Goal: Book appointment/travel/reservation

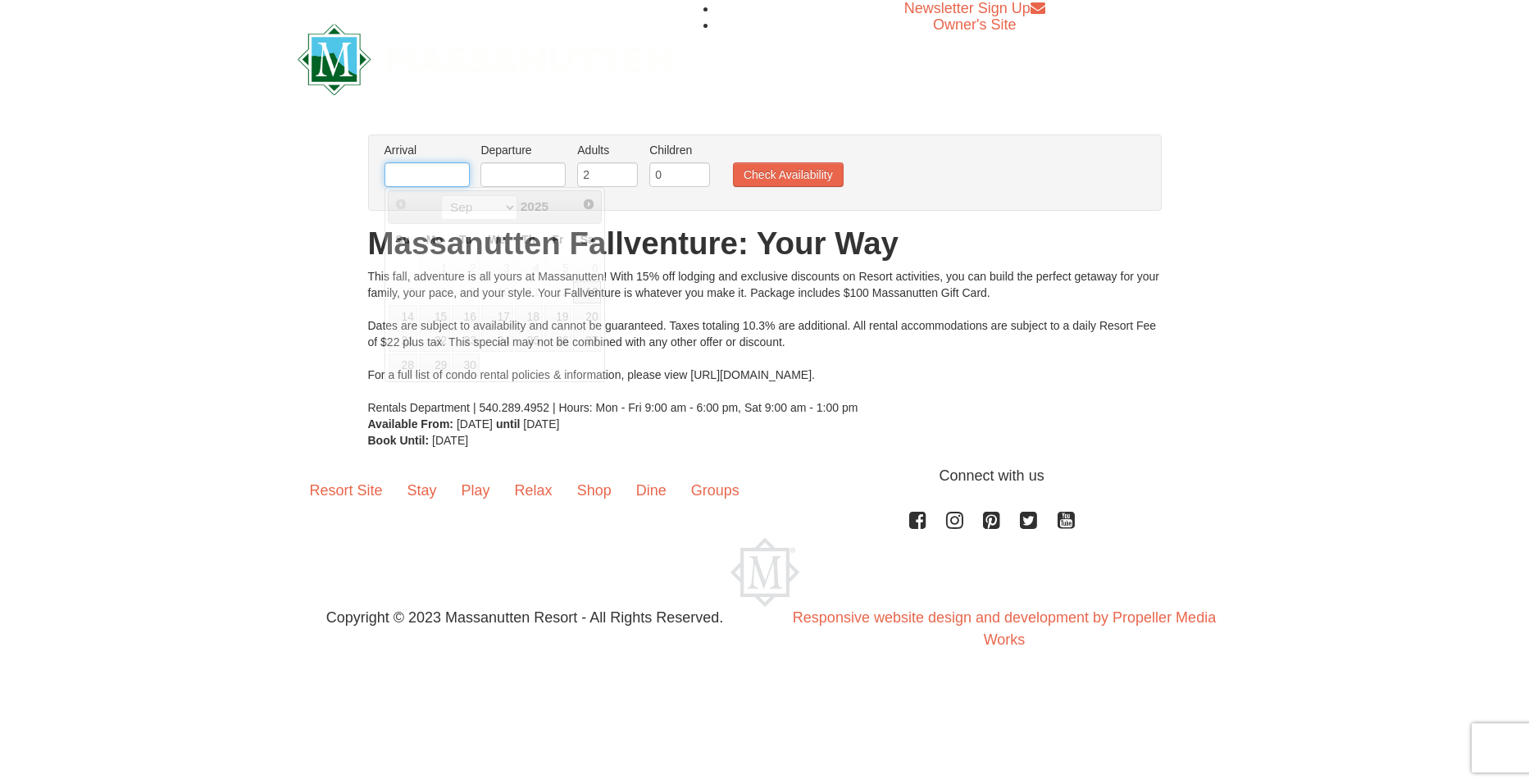
click at [427, 171] on input "text" at bounding box center [427, 175] width 85 height 24
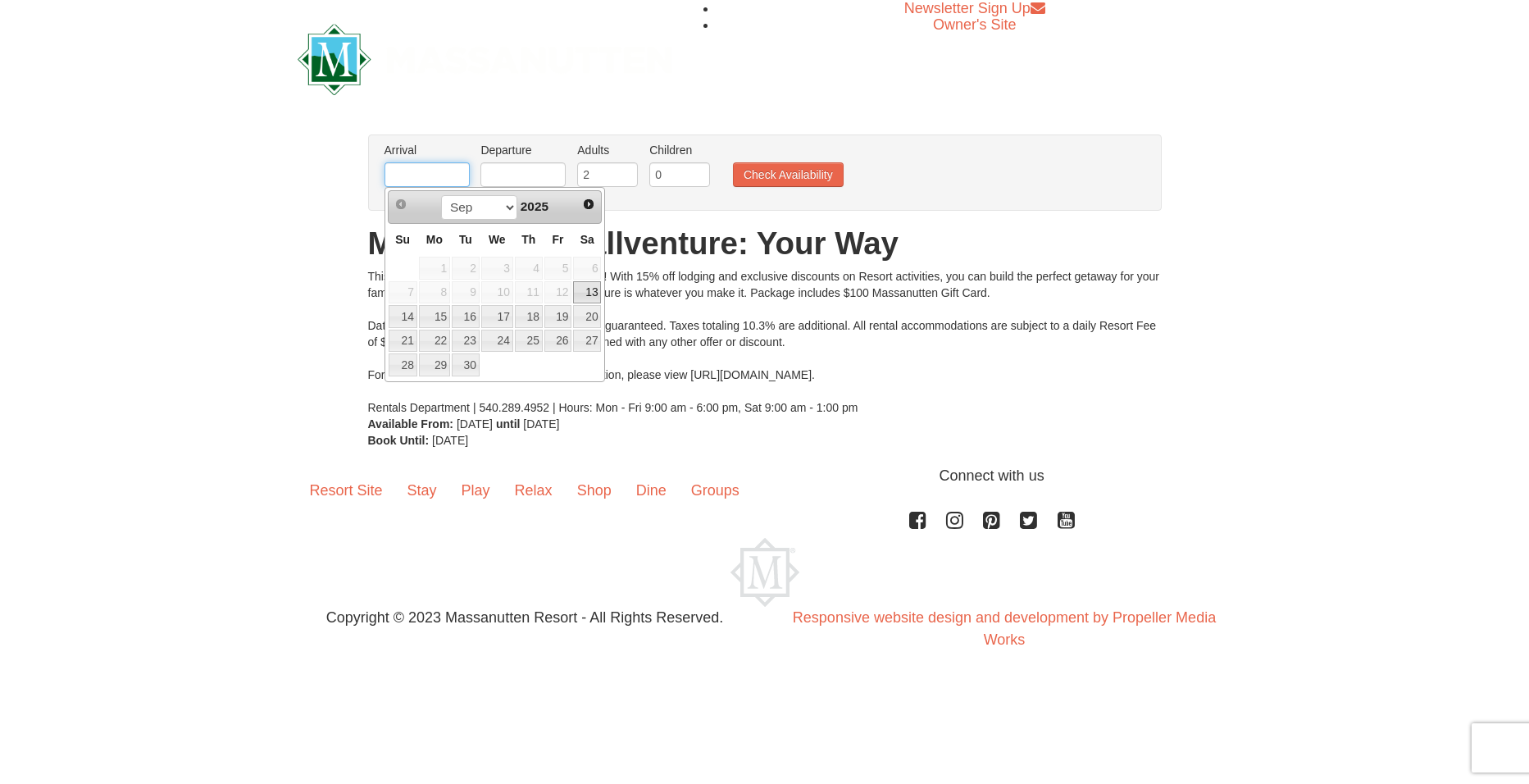
click at [450, 181] on input "text" at bounding box center [427, 175] width 85 height 24
click at [593, 202] on span "Next" at bounding box center [589, 204] width 13 height 13
click at [539, 287] on link "9" at bounding box center [529, 293] width 28 height 23
type input "[DATE]"
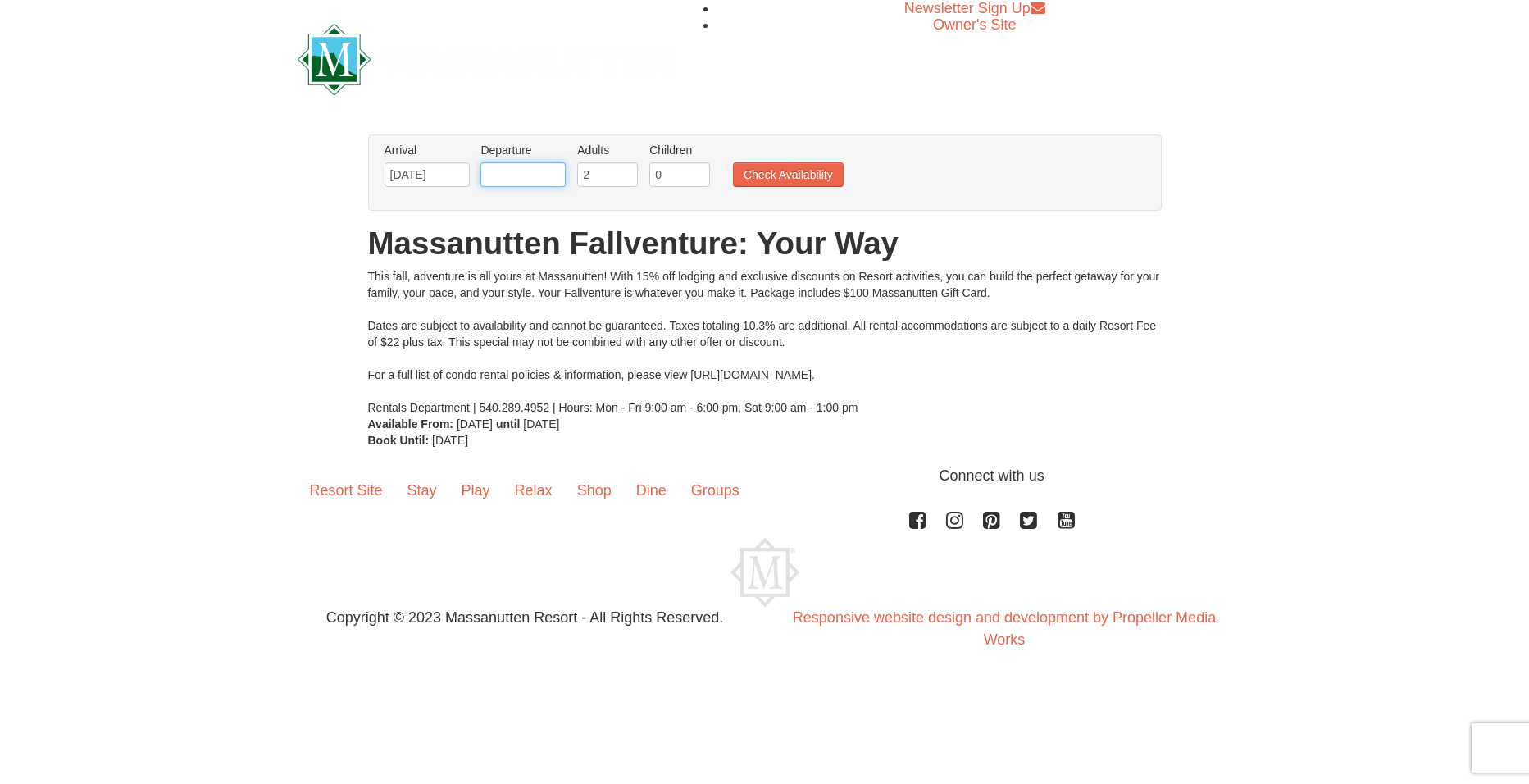
click at [550, 174] on input "text" at bounding box center [523, 175] width 85 height 24
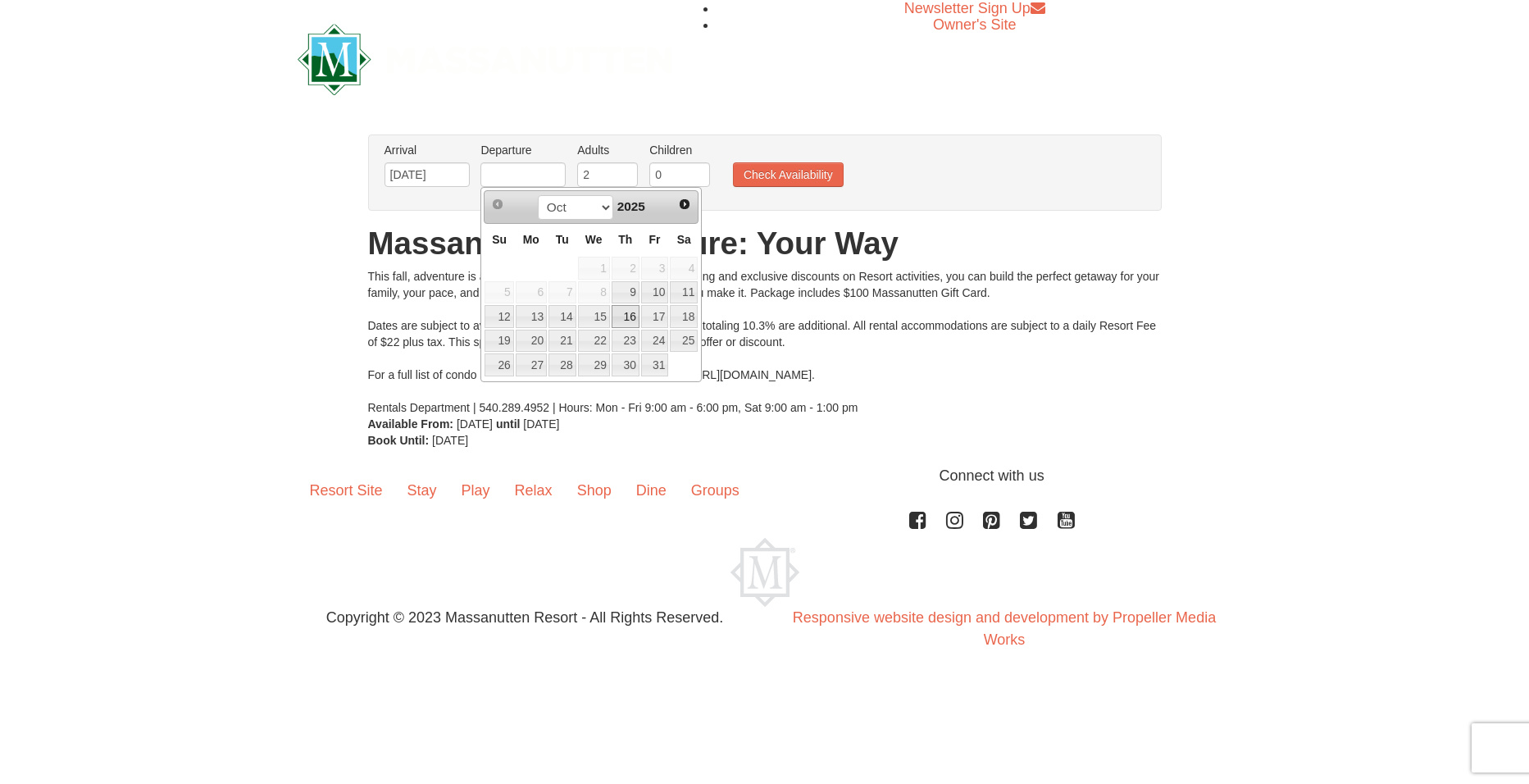
click at [631, 318] on link "16" at bounding box center [626, 316] width 28 height 23
type input "[DATE]"
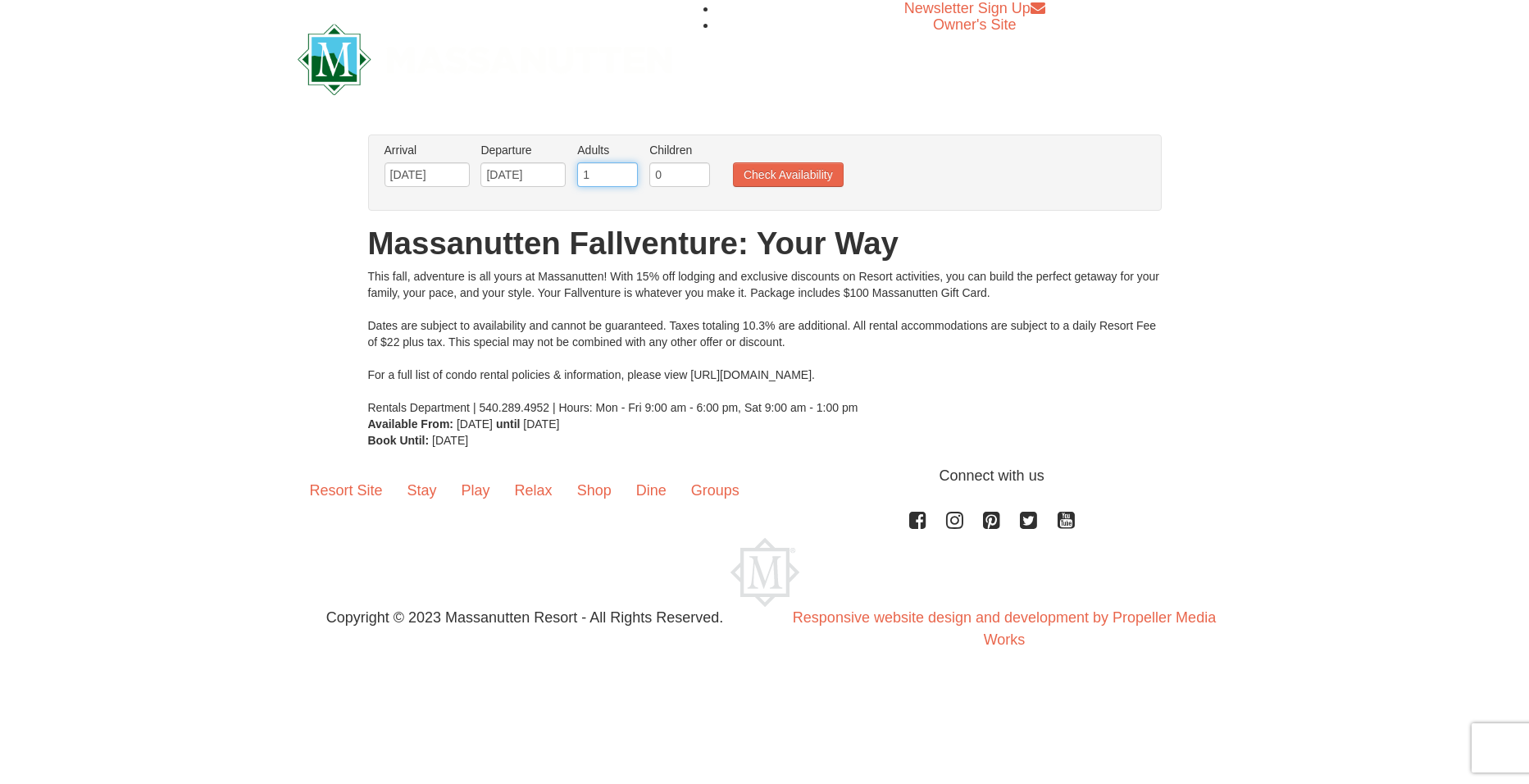
click at [628, 179] on input "1" at bounding box center [608, 175] width 61 height 24
click at [630, 180] on input "0" at bounding box center [608, 175] width 61 height 24
click at [630, 170] on input "1" at bounding box center [608, 175] width 61 height 24
click at [630, 170] on input "2" at bounding box center [608, 175] width 61 height 24
click at [631, 171] on input "3" at bounding box center [608, 175] width 61 height 24
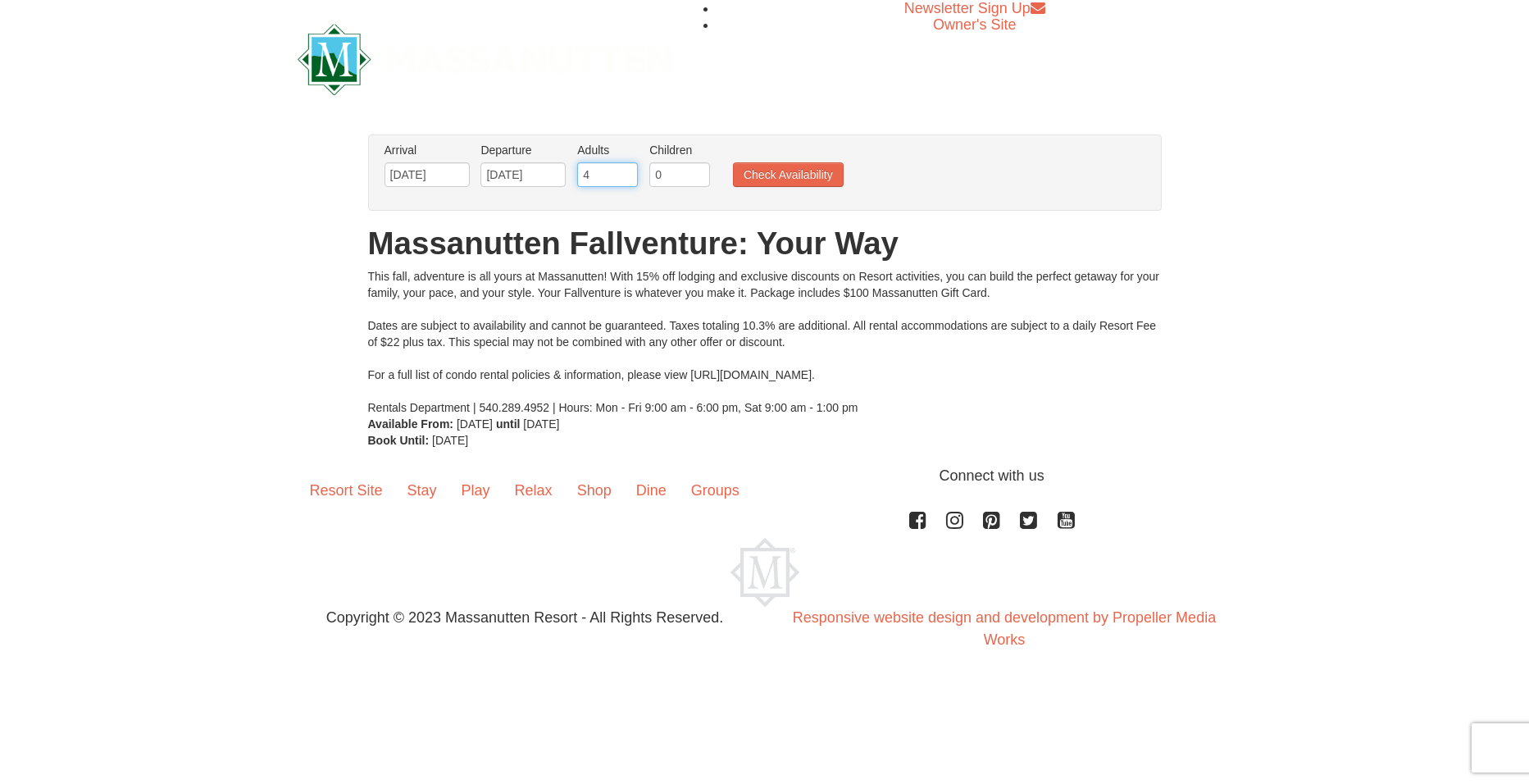
click at [631, 171] on input "4" at bounding box center [608, 175] width 61 height 24
click at [632, 172] on input "5" at bounding box center [608, 175] width 61 height 24
click at [632, 172] on input "6" at bounding box center [608, 175] width 61 height 24
type input "7"
click at [628, 173] on input "7" at bounding box center [608, 175] width 61 height 24
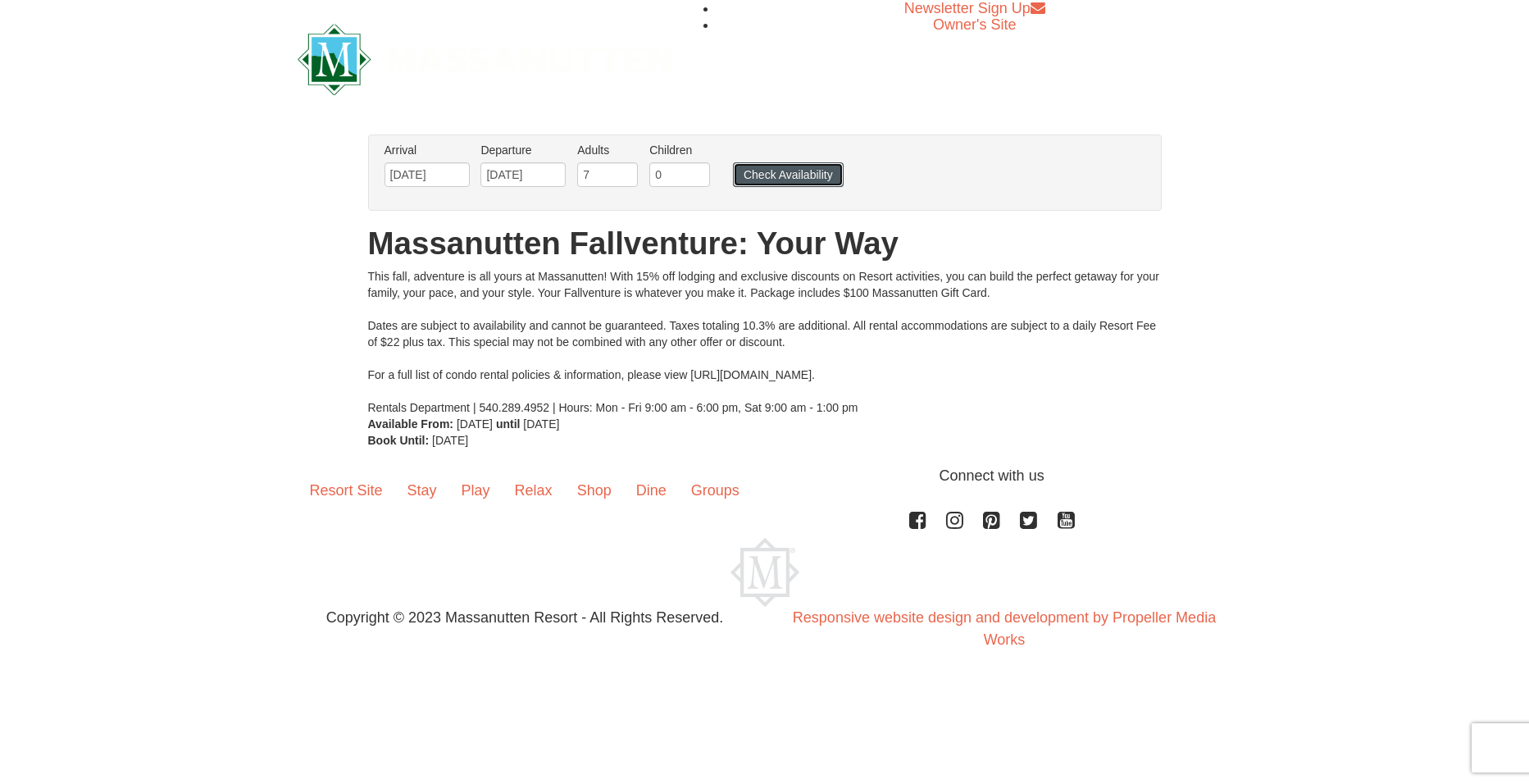
click at [763, 170] on button "Check Availability" at bounding box center [789, 175] width 111 height 24
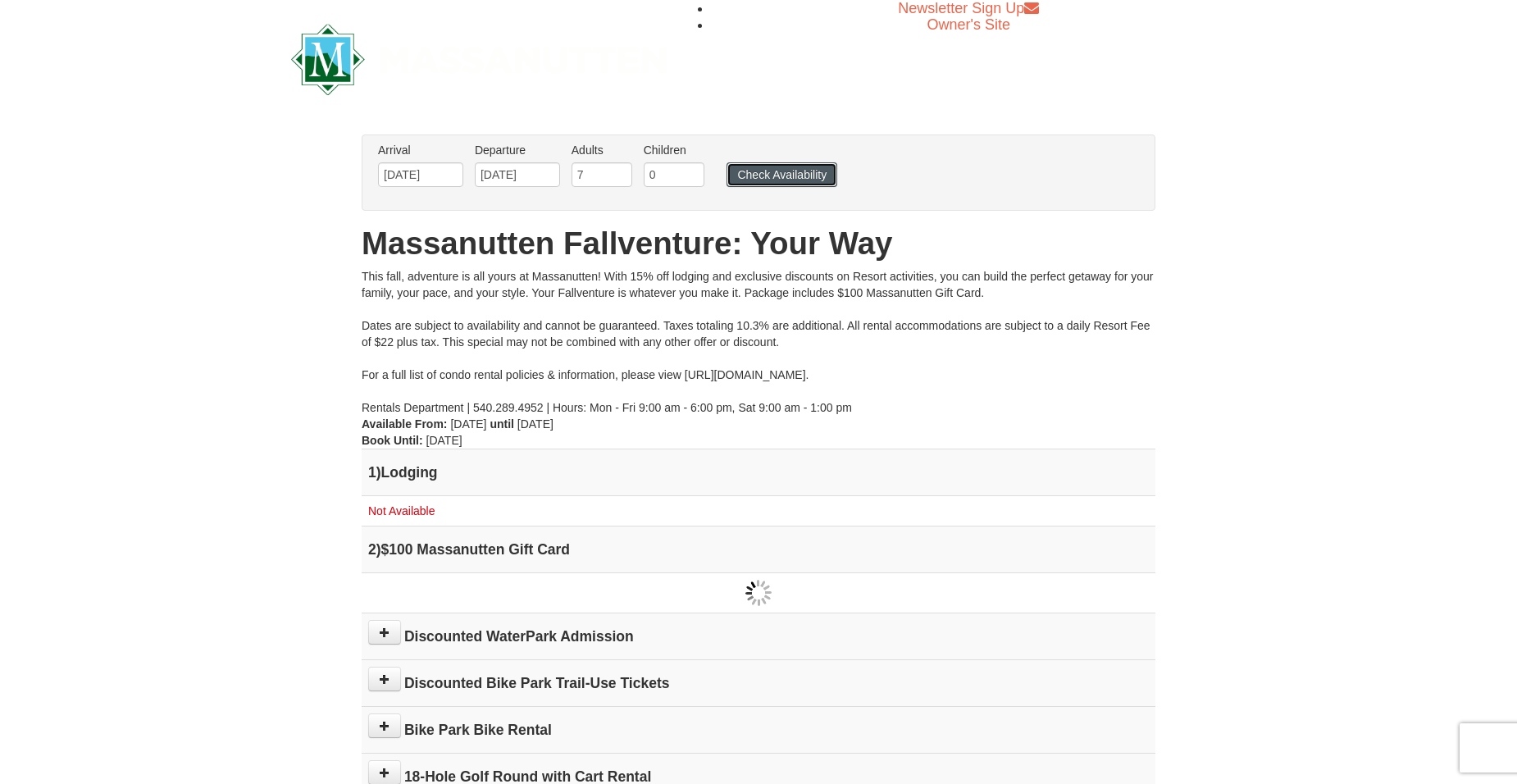
click at [782, 177] on button "Check Availability" at bounding box center [782, 175] width 111 height 24
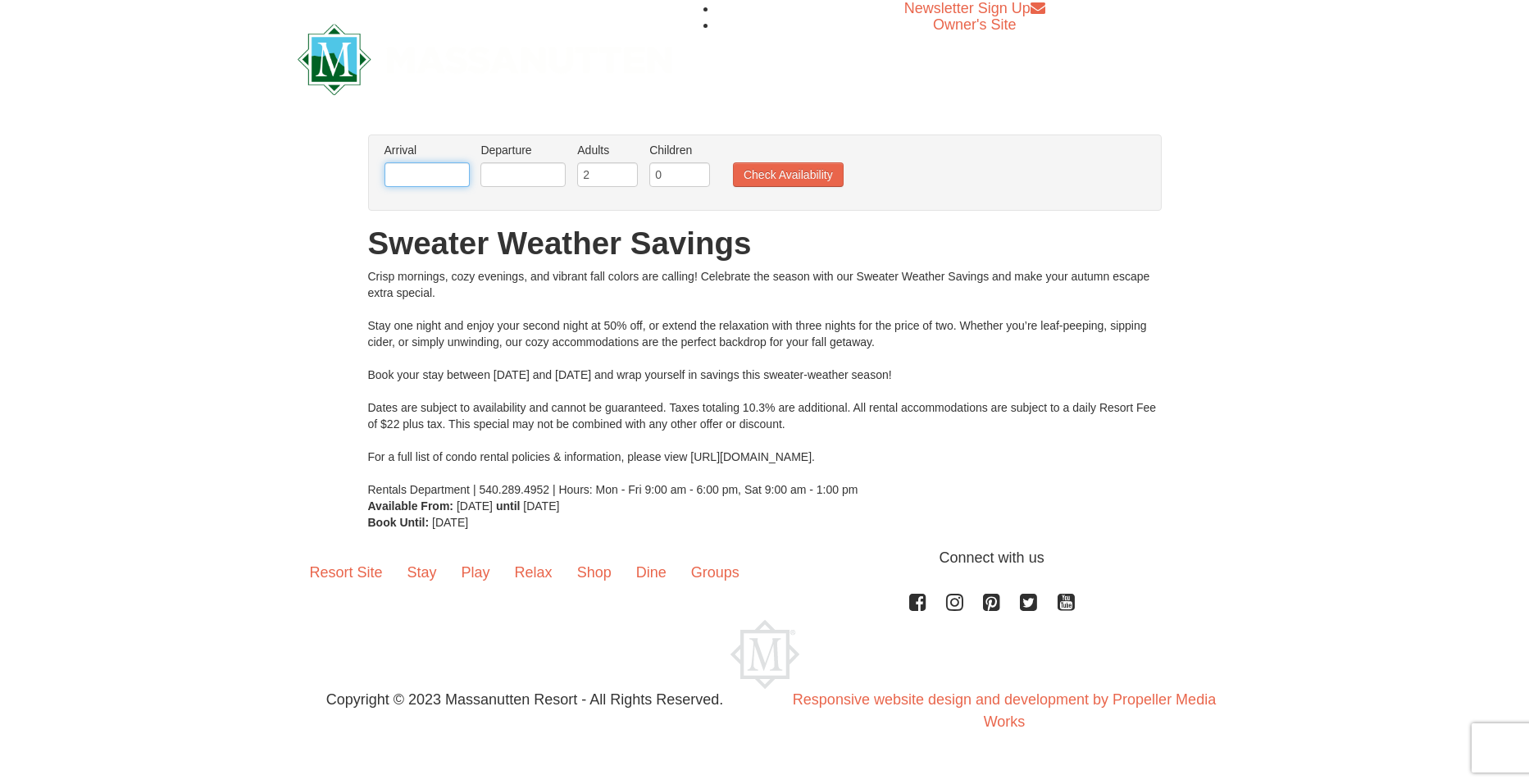
click at [419, 174] on input "text" at bounding box center [427, 175] width 85 height 24
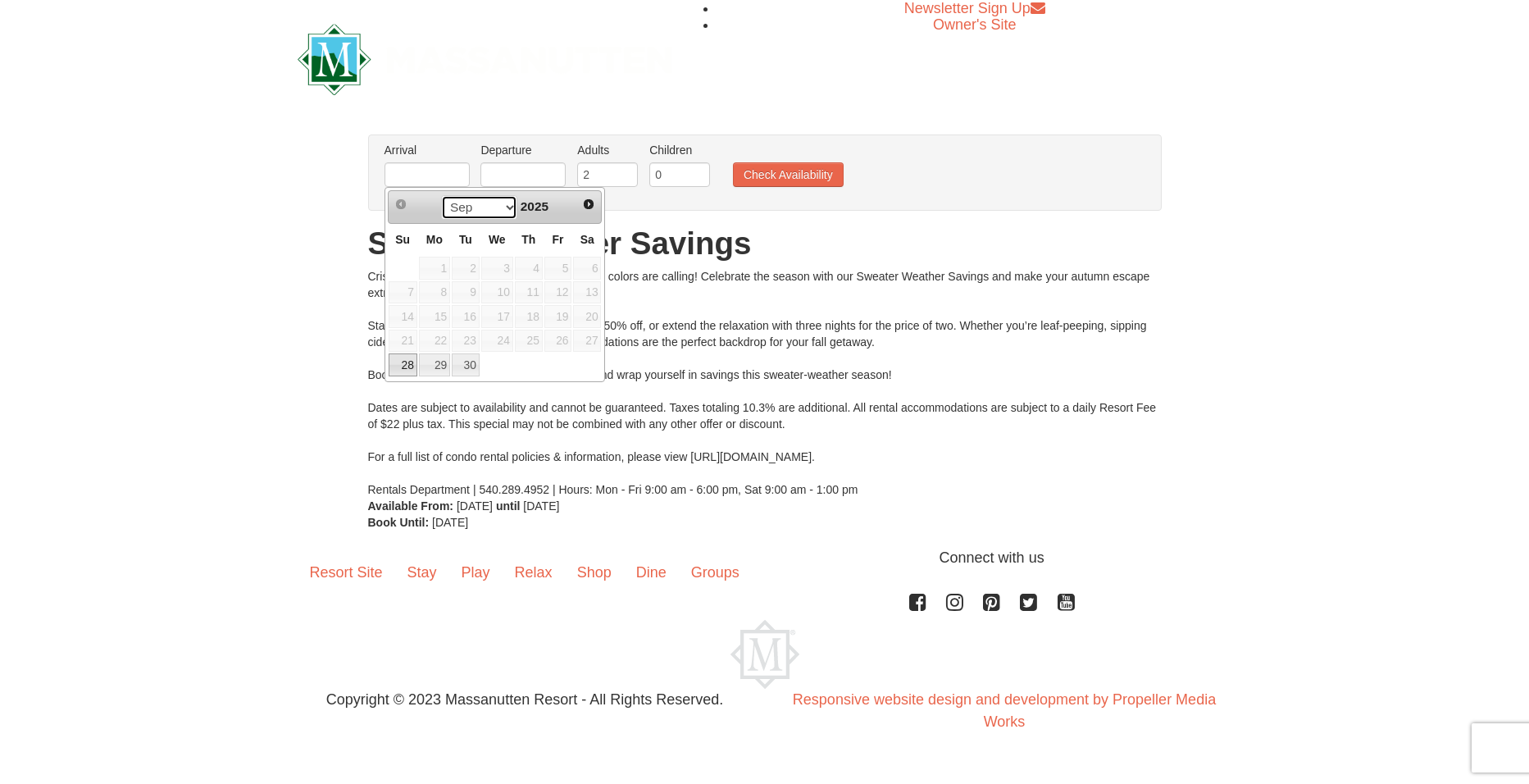
click at [506, 206] on select "Sep Oct" at bounding box center [479, 208] width 76 height 24
click at [532, 287] on link "9" at bounding box center [529, 293] width 28 height 23
type input "[DATE]"
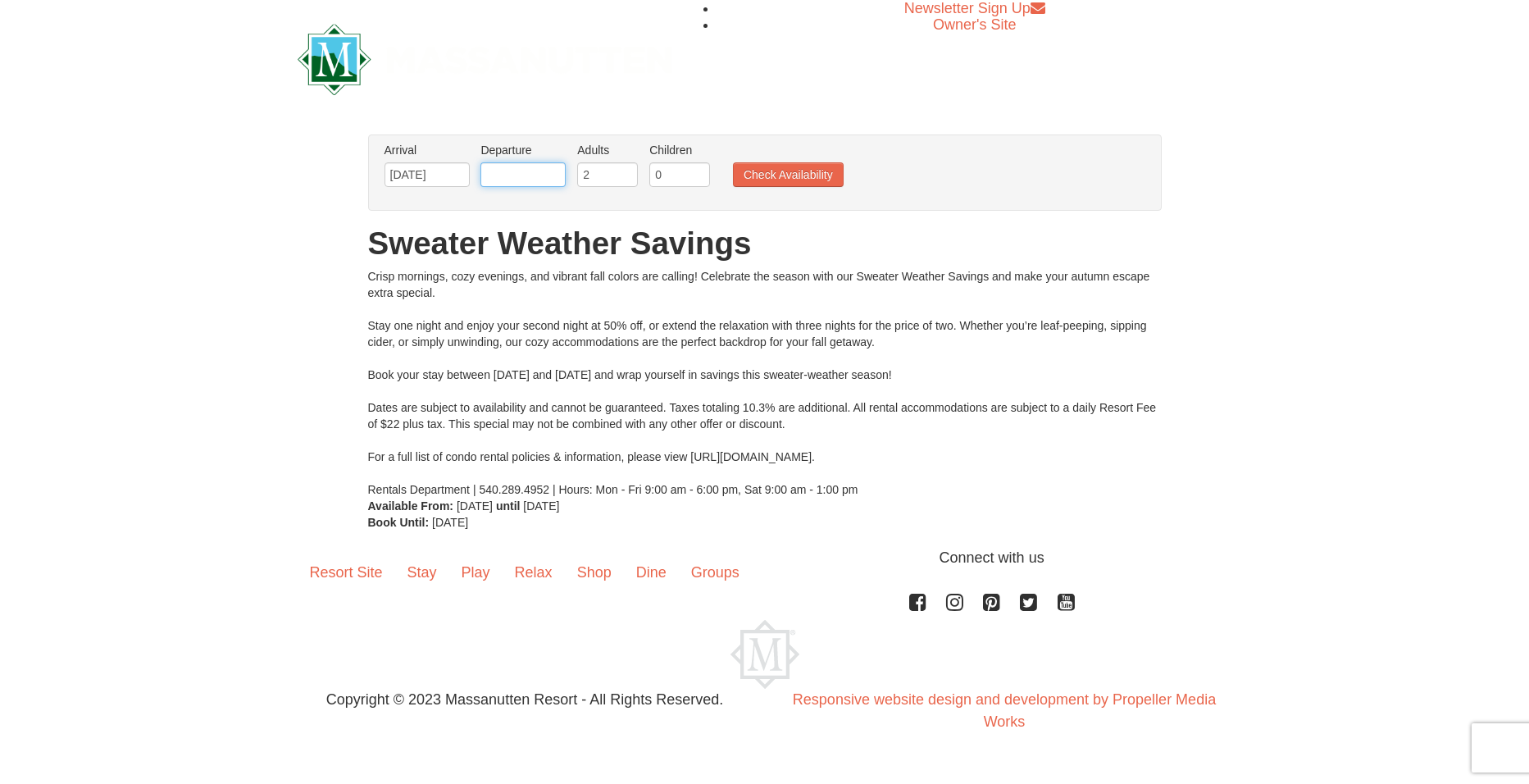
click at [532, 167] on input "text" at bounding box center [523, 175] width 85 height 24
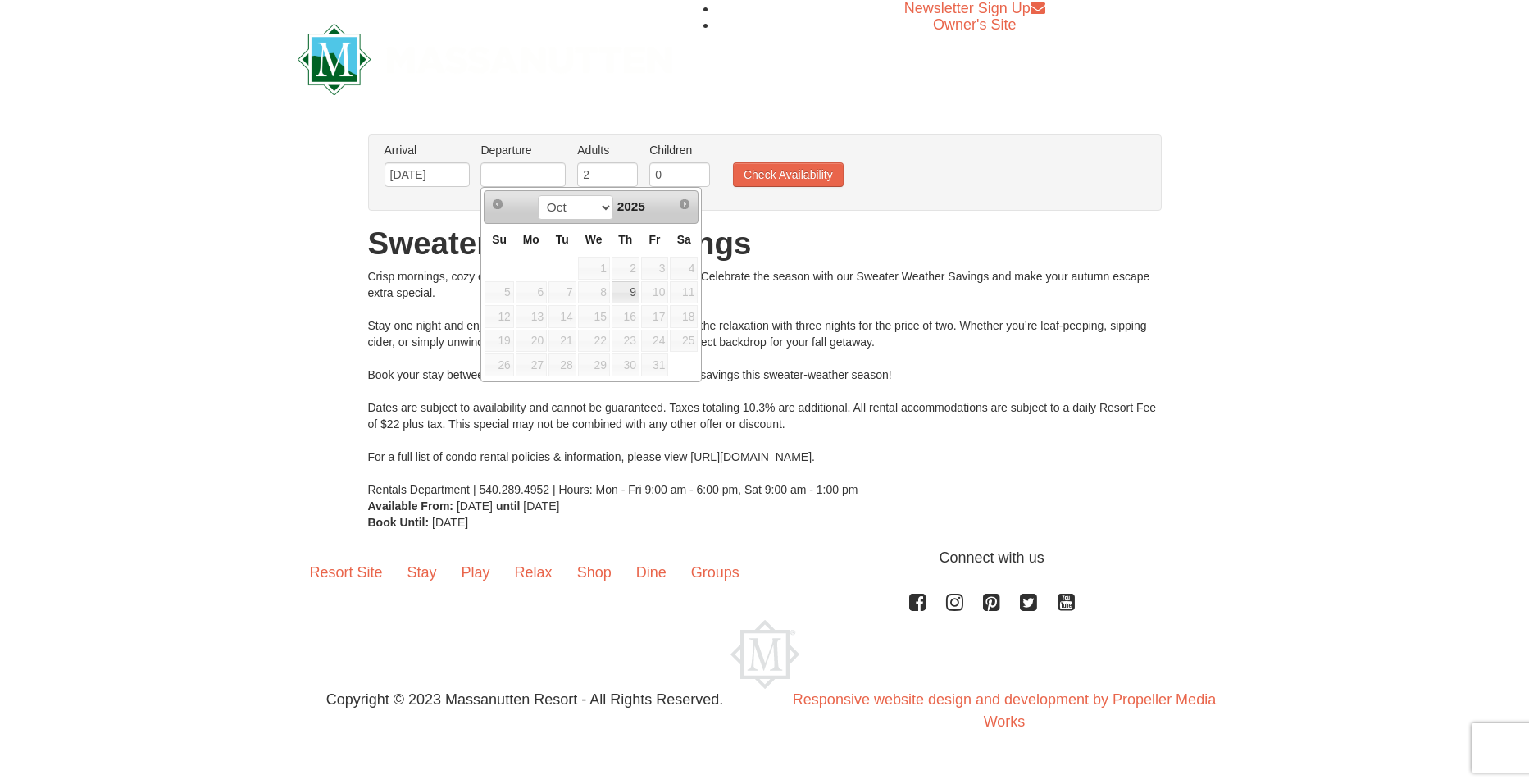
click at [624, 313] on span "16" at bounding box center [626, 316] width 28 height 23
click at [627, 315] on span "16" at bounding box center [626, 316] width 28 height 23
click at [656, 292] on span "10" at bounding box center [656, 293] width 28 height 23
click at [530, 174] on input "text" at bounding box center [523, 175] width 85 height 24
click at [622, 294] on link "9" at bounding box center [626, 293] width 28 height 23
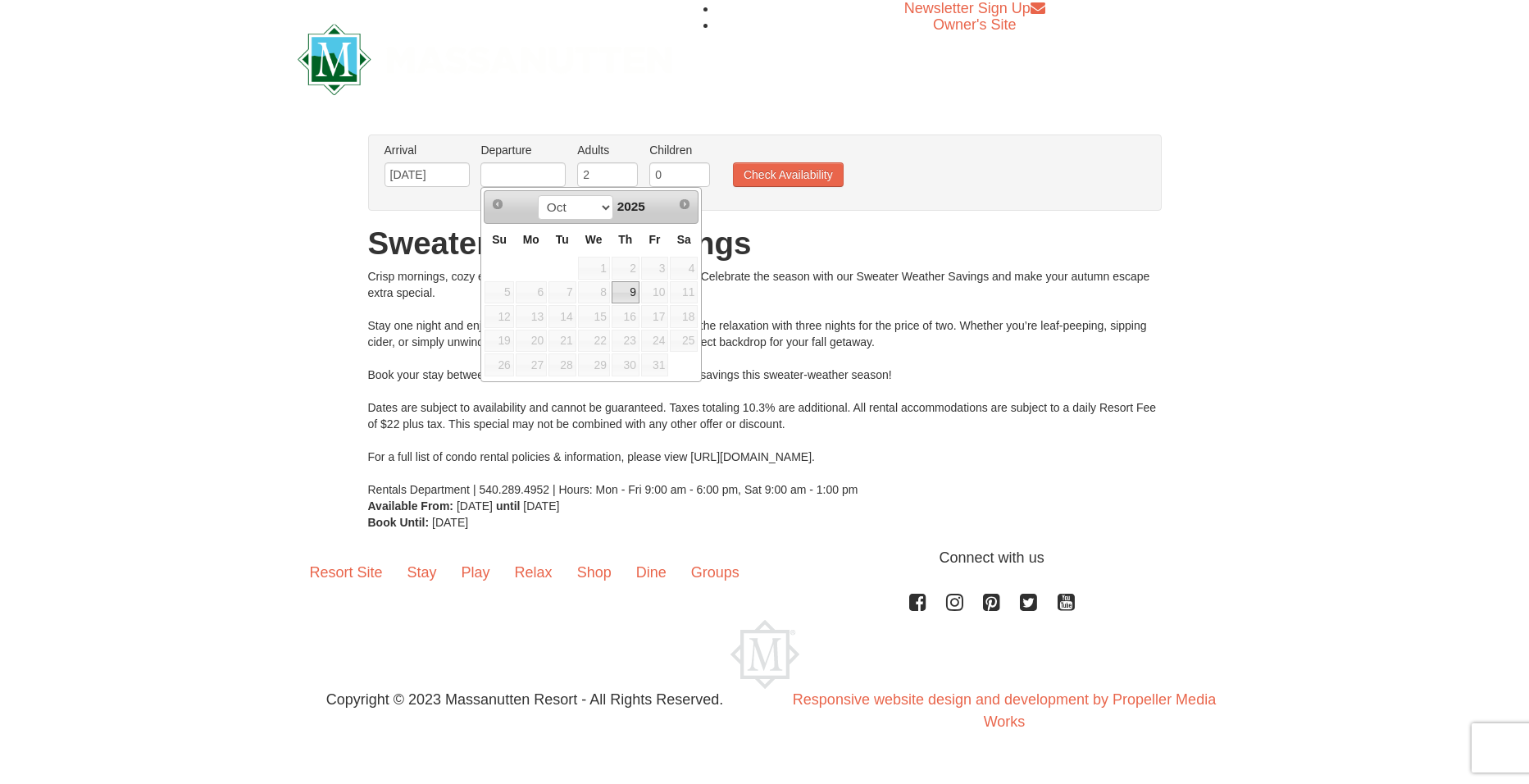
type input "[DATE]"
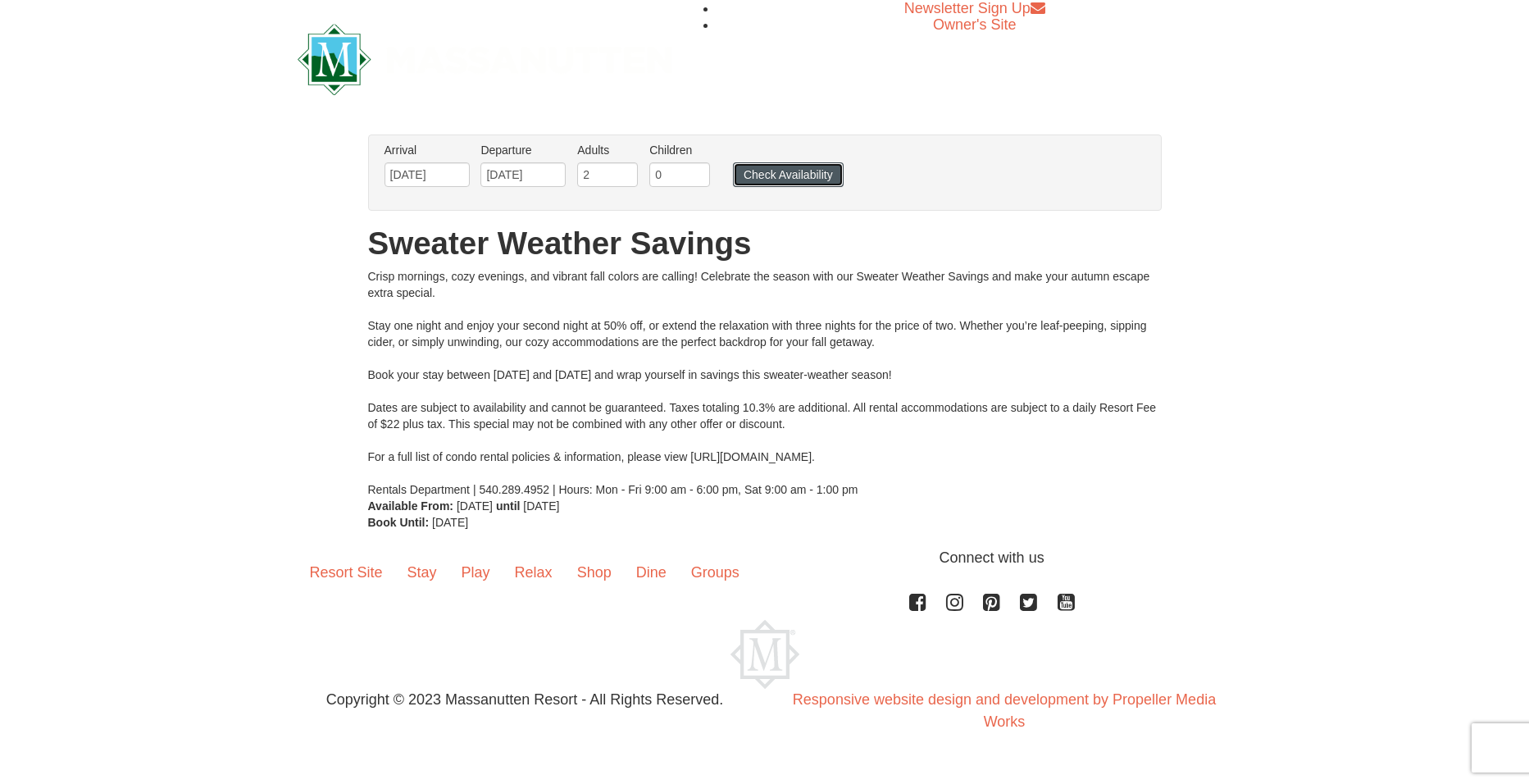
click at [754, 175] on button "Check Availability" at bounding box center [789, 175] width 111 height 24
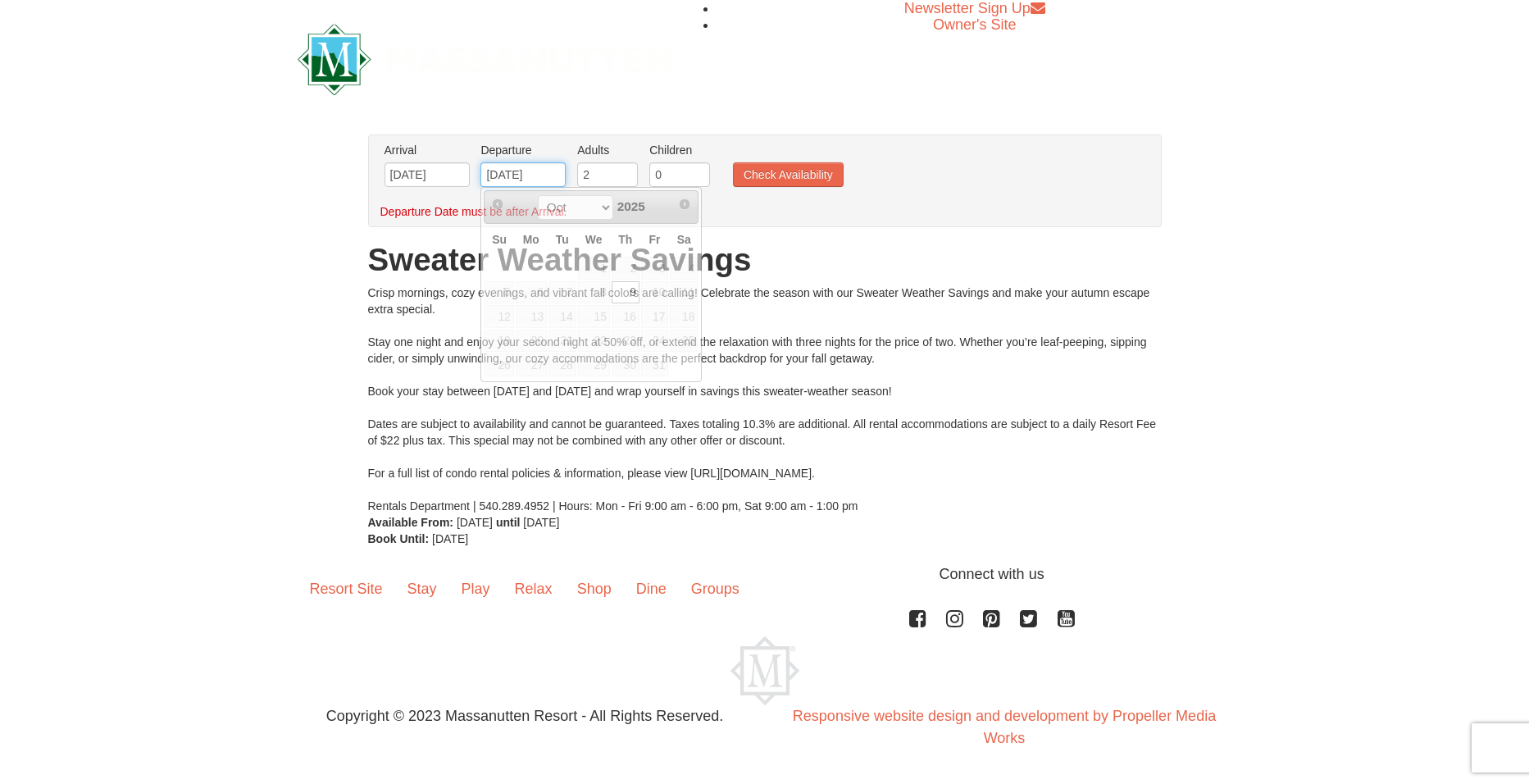
click at [547, 181] on input "[DATE]" at bounding box center [523, 175] width 85 height 24
click at [655, 295] on span "10" at bounding box center [656, 293] width 28 height 23
click at [655, 294] on span "10" at bounding box center [656, 293] width 28 height 23
drag, startPoint x: 655, startPoint y: 294, endPoint x: 692, endPoint y: 293, distance: 37.0
click at [692, 293] on span "11" at bounding box center [684, 293] width 28 height 23
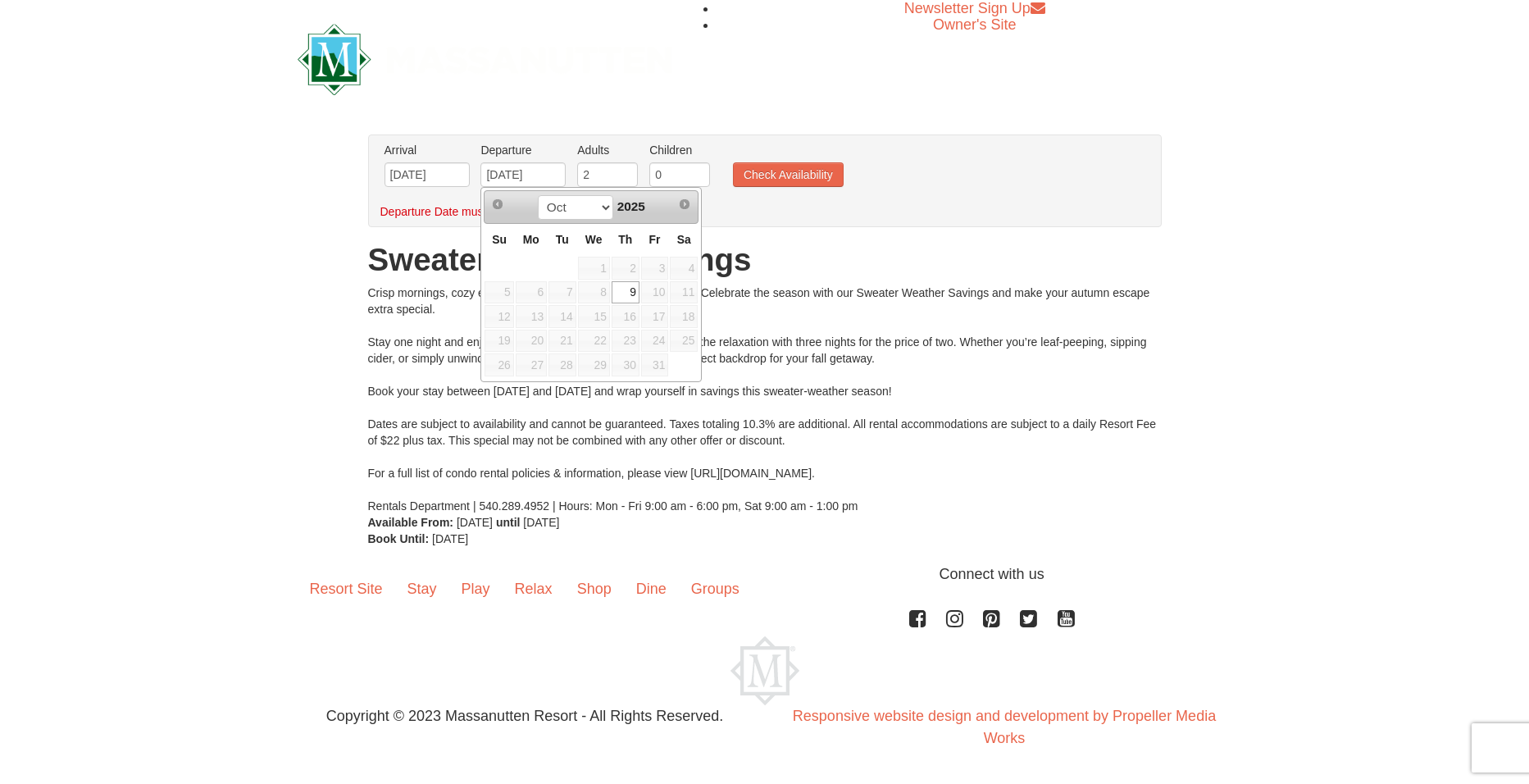
click at [629, 320] on span "16" at bounding box center [626, 316] width 28 height 23
